Goal: Task Accomplishment & Management: Use online tool/utility

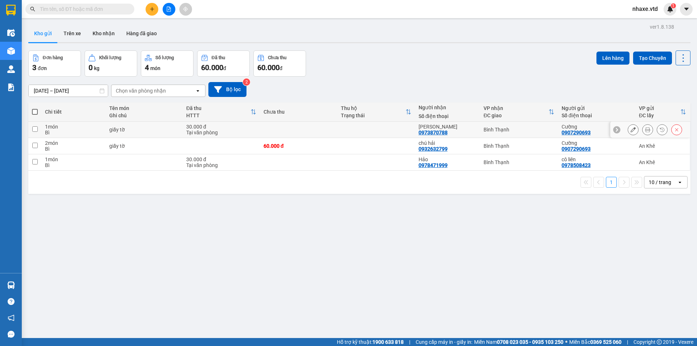
click at [33, 127] on input "checkbox" at bounding box center [34, 128] width 5 height 5
checkbox input "true"
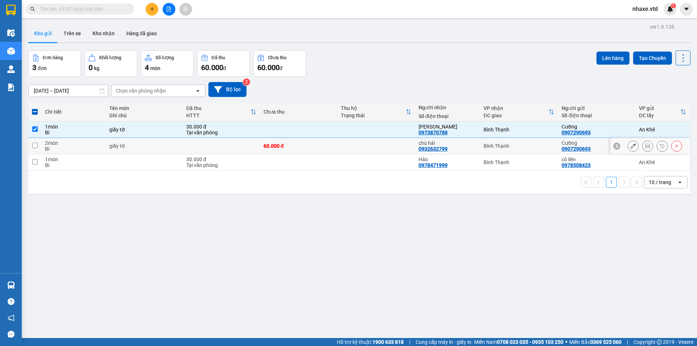
click at [36, 145] on input "checkbox" at bounding box center [34, 145] width 5 height 5
checkbox input "true"
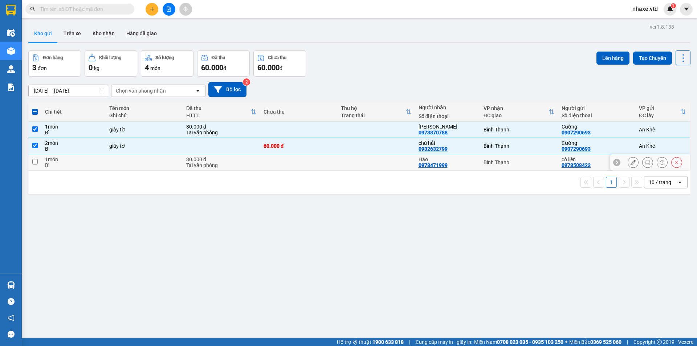
click at [34, 161] on input "checkbox" at bounding box center [34, 161] width 5 height 5
checkbox input "true"
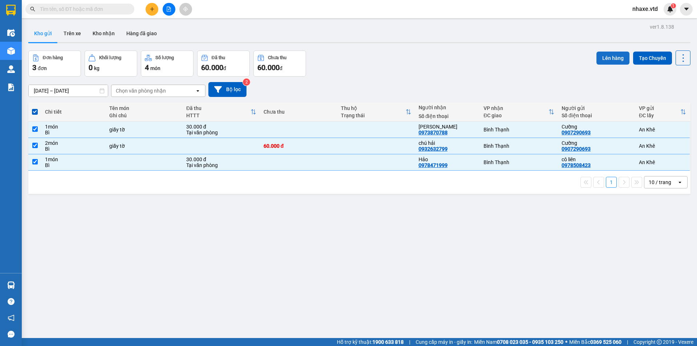
click at [607, 58] on button "Lên hàng" at bounding box center [612, 58] width 33 height 13
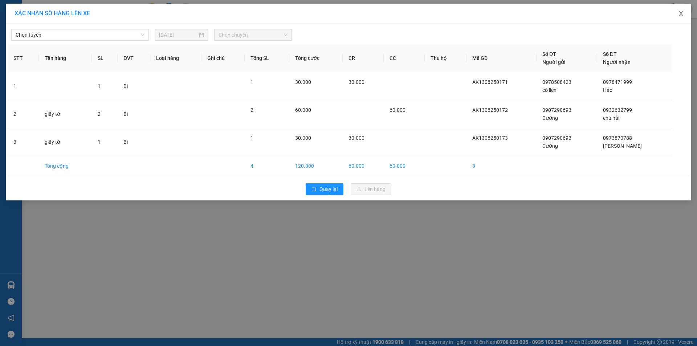
click at [682, 16] on icon "close" at bounding box center [681, 14] width 6 height 6
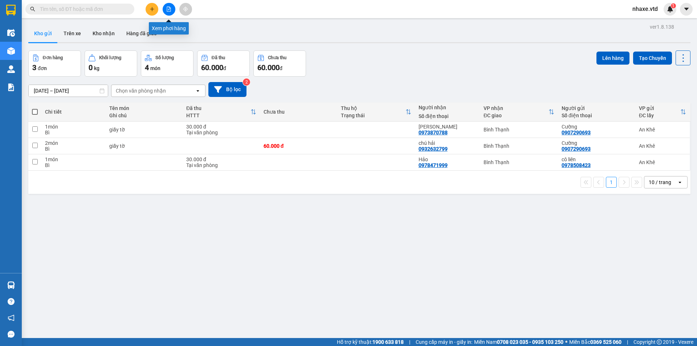
click at [166, 10] on icon "file-add" at bounding box center [168, 9] width 5 height 5
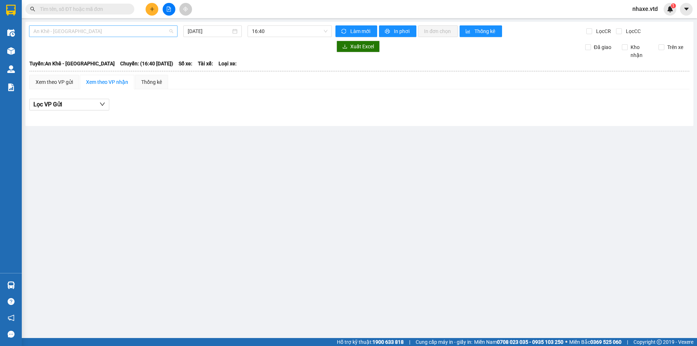
click at [103, 34] on span "An Khê - Sài Gòn" at bounding box center [103, 31] width 140 height 11
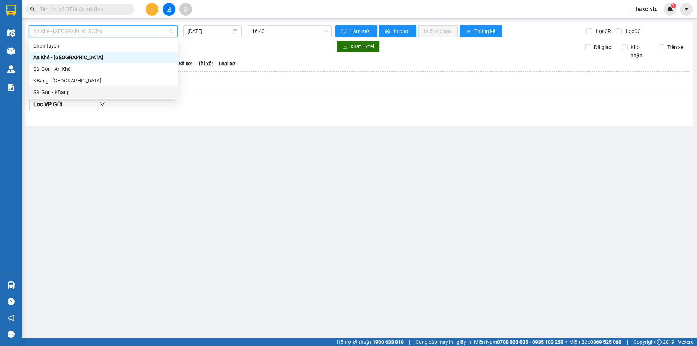
click at [62, 96] on div "Sài Gòn - KBang" at bounding box center [103, 92] width 140 height 8
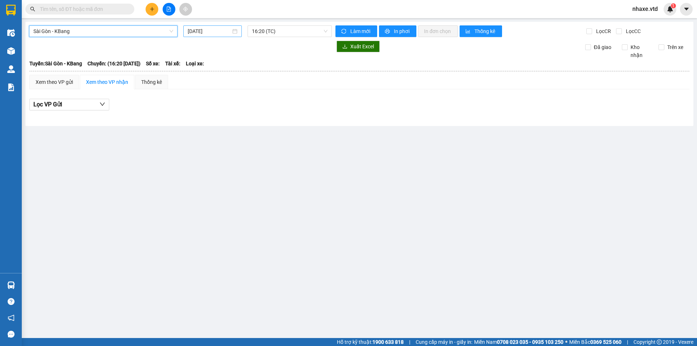
click at [215, 31] on input "14/08/2025" at bounding box center [209, 31] width 43 height 8
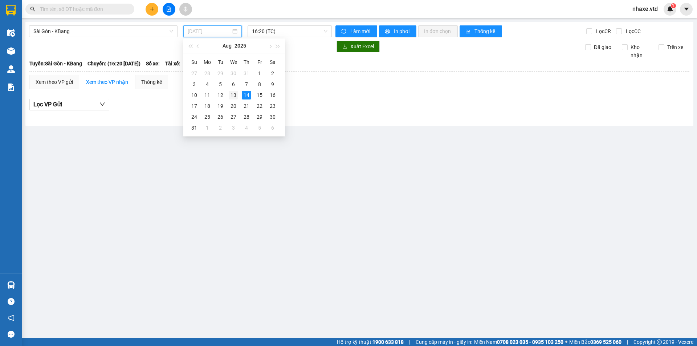
click at [232, 95] on div "13" at bounding box center [233, 95] width 9 height 9
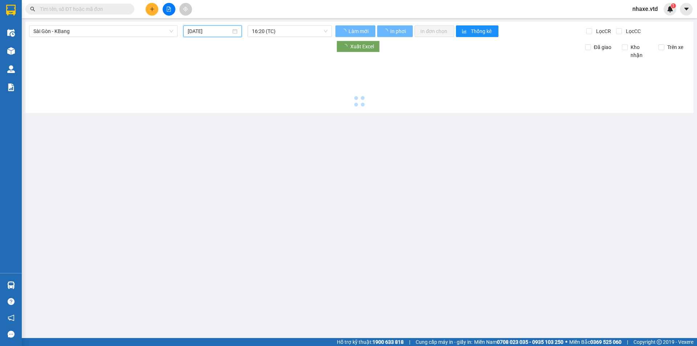
type input "13/08/2025"
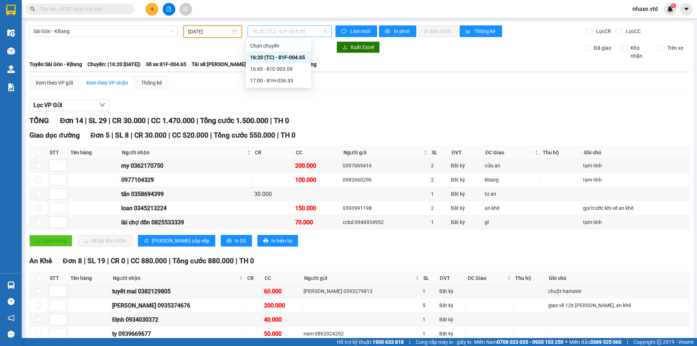
click at [304, 32] on span "16:20 (TC) - 81F-004.65" at bounding box center [290, 31] width 76 height 11
click at [291, 69] on div "16:45 - 81E-003.09" at bounding box center [278, 69] width 57 height 8
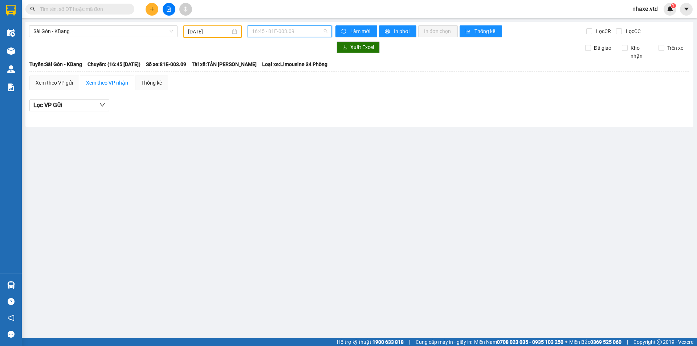
click at [305, 31] on span "16:45 - 81E-003.09" at bounding box center [290, 31] width 76 height 11
click at [287, 80] on div "17:00 - 81H-036.93" at bounding box center [280, 81] width 57 height 8
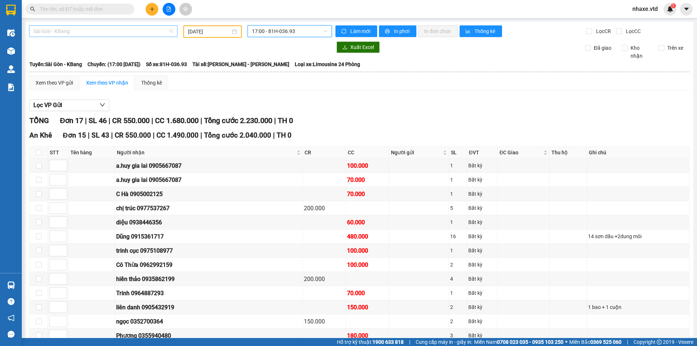
click at [61, 33] on span "Sài Gòn - KBang" at bounding box center [103, 31] width 140 height 11
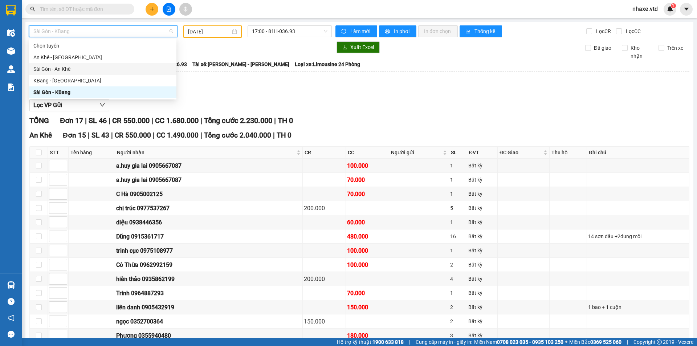
click at [41, 68] on div "Sài Gòn - An Khê" at bounding box center [102, 69] width 139 height 8
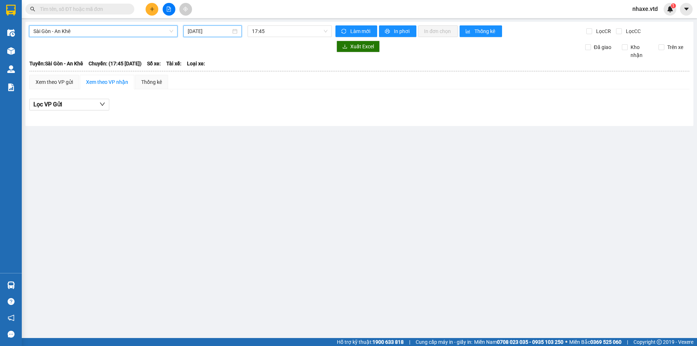
click at [204, 28] on input "14/08/2025" at bounding box center [209, 31] width 43 height 8
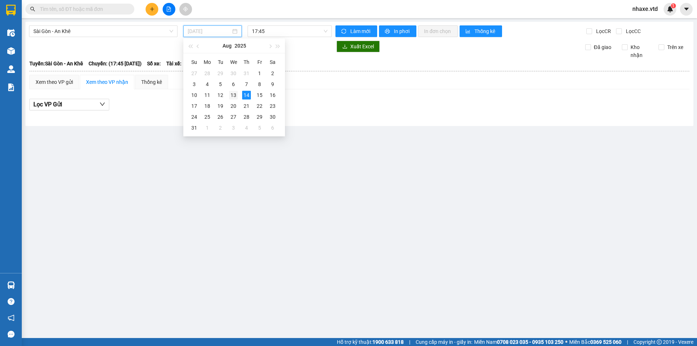
click at [230, 94] on div "13" at bounding box center [233, 95] width 9 height 9
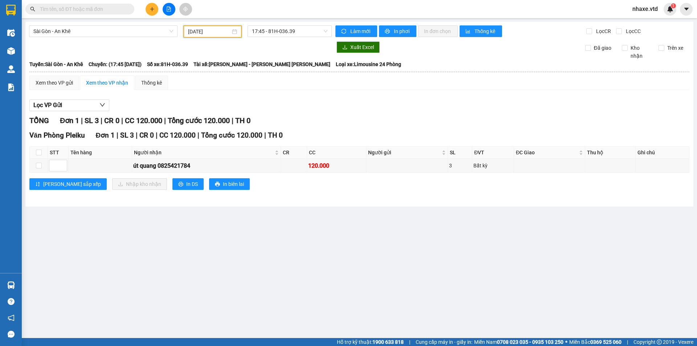
click at [207, 32] on input "13/08/2025" at bounding box center [209, 32] width 42 height 8
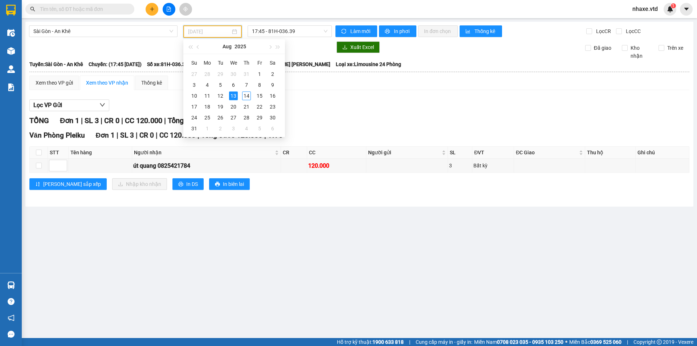
type input "13/08/2025"
click at [233, 95] on div "13" at bounding box center [233, 95] width 9 height 9
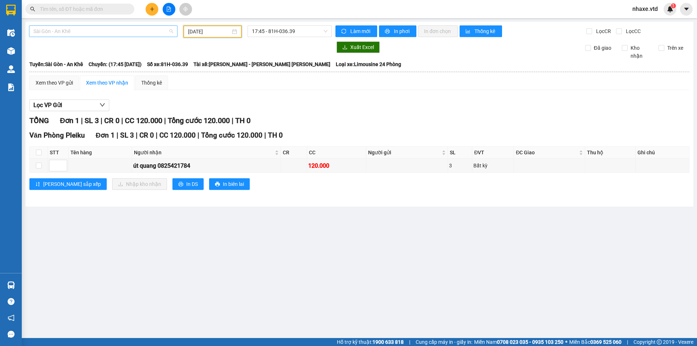
click at [43, 28] on span "Sài Gòn - An Khê" at bounding box center [103, 31] width 140 height 11
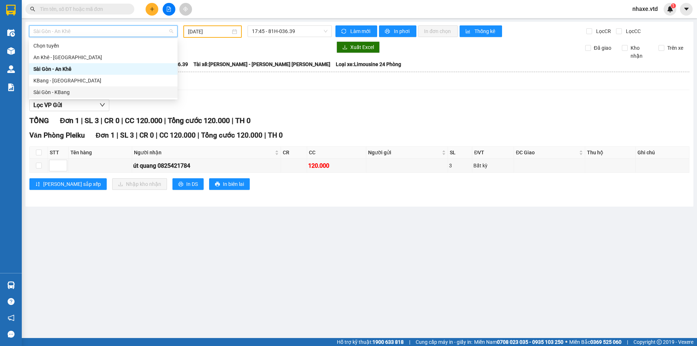
click at [38, 93] on div "Sài Gòn - KBang" at bounding box center [103, 92] width 140 height 8
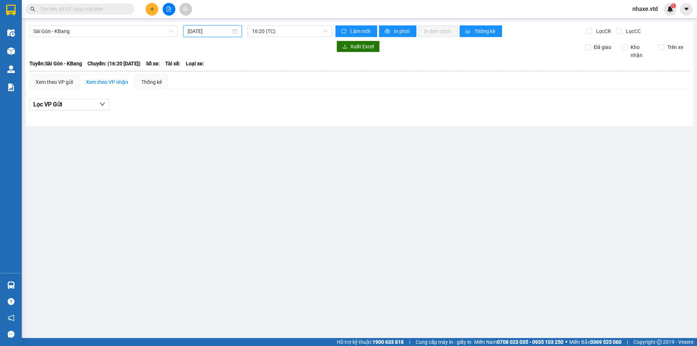
click at [199, 28] on input "14/08/2025" at bounding box center [209, 31] width 43 height 8
click at [233, 94] on div "13" at bounding box center [233, 95] width 9 height 9
type input "13/08/2025"
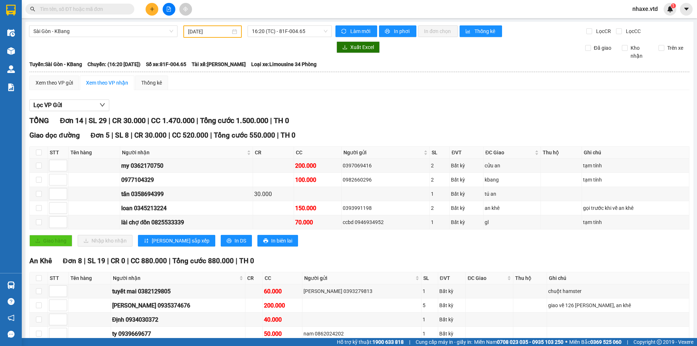
click at [105, 6] on input "text" at bounding box center [83, 9] width 86 height 8
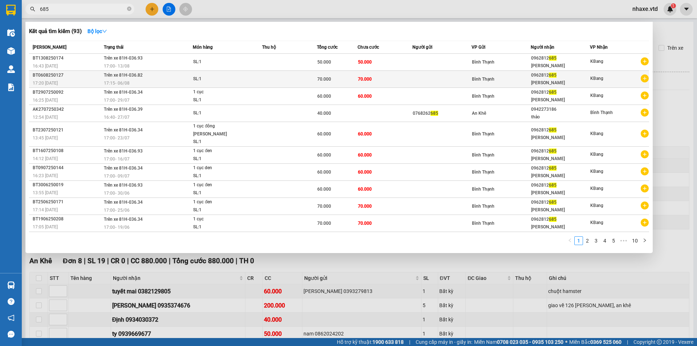
type input "685"
click at [136, 75] on span "Trên xe 81H-036.82" at bounding box center [123, 75] width 39 height 5
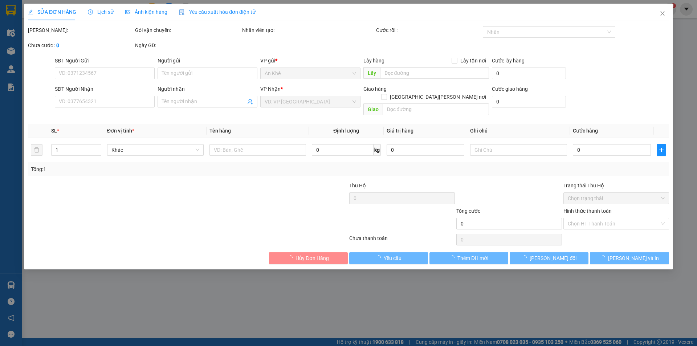
type input "0962812685"
type input "QUANG NGUYET"
type input "70.000"
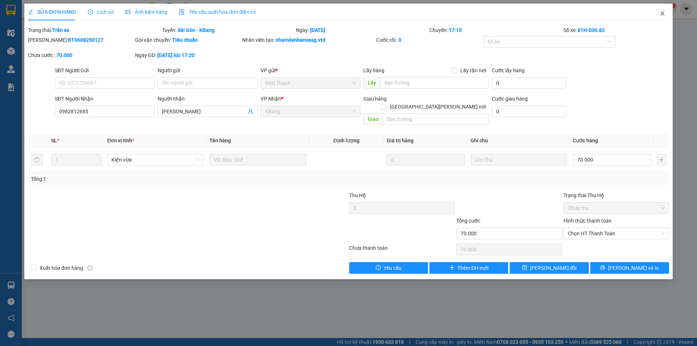
click at [664, 16] on icon "close" at bounding box center [663, 14] width 6 height 6
